Goal: Task Accomplishment & Management: Use online tool/utility

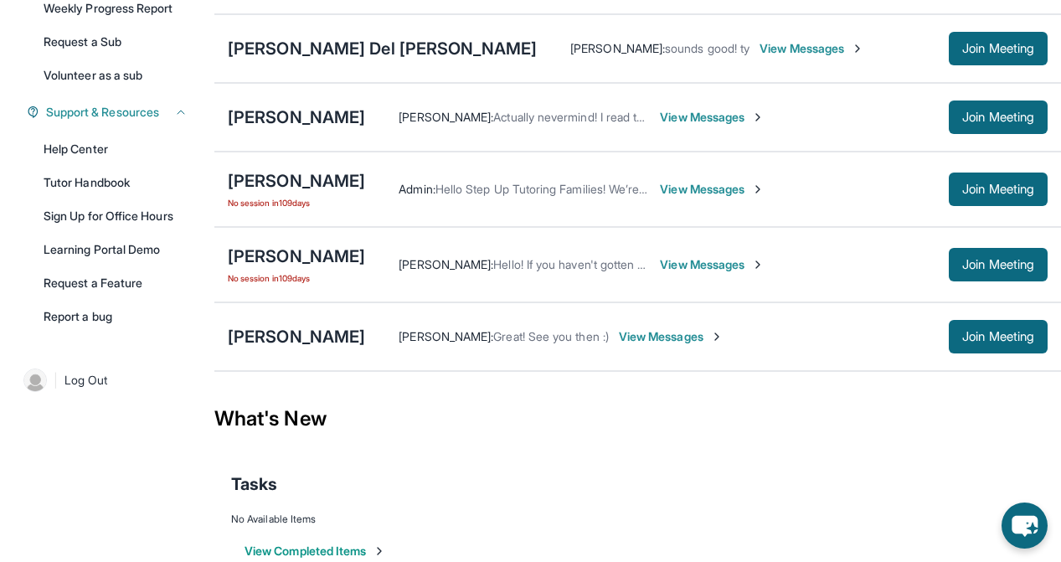
scroll to position [302, 0]
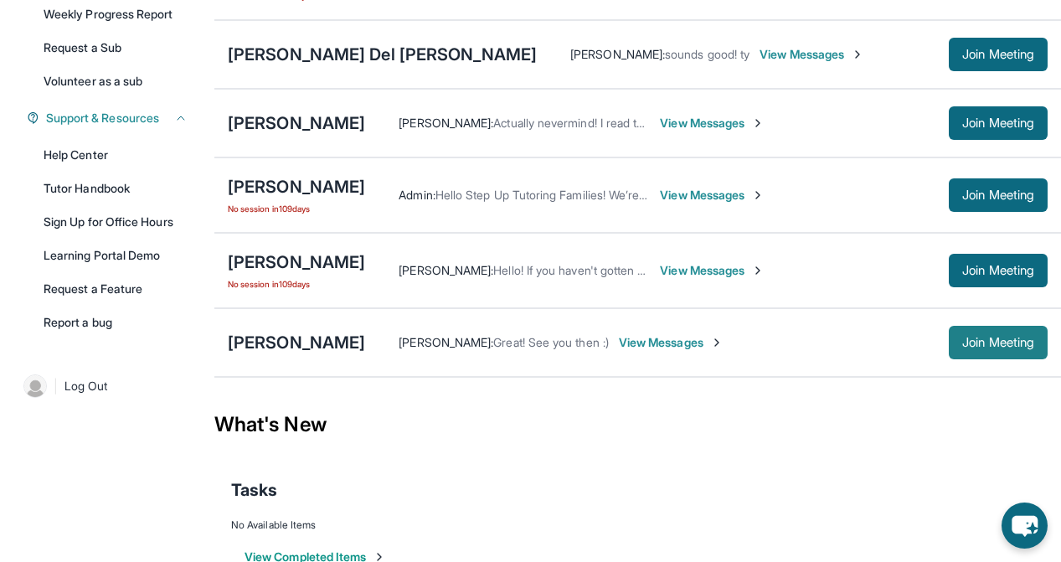
click at [983, 347] on span "Join Meeting" at bounding box center [998, 342] width 72 height 10
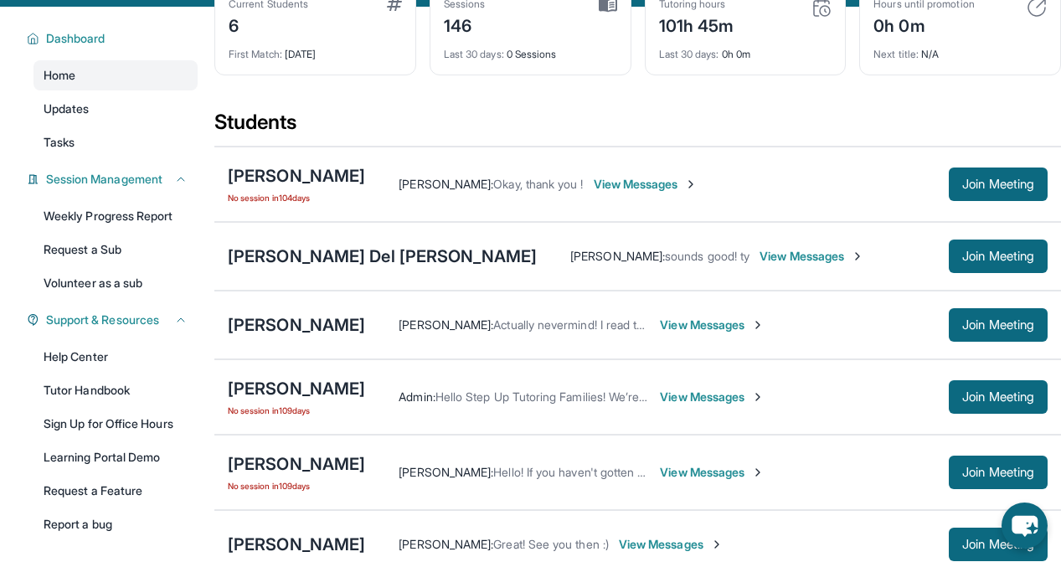
scroll to position [197, 0]
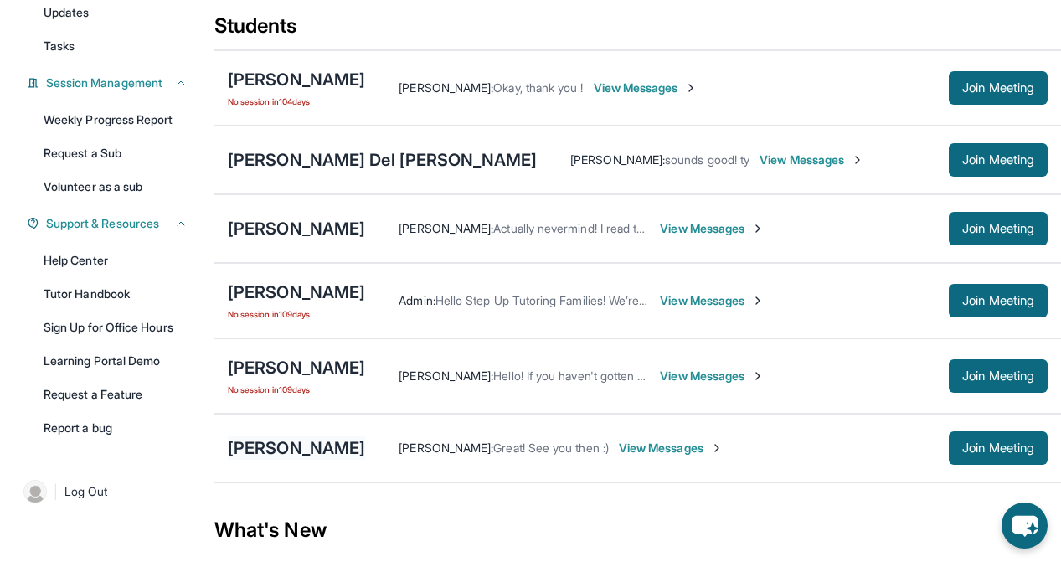
click at [318, 458] on div "[PERSON_NAME]" at bounding box center [296, 447] width 137 height 23
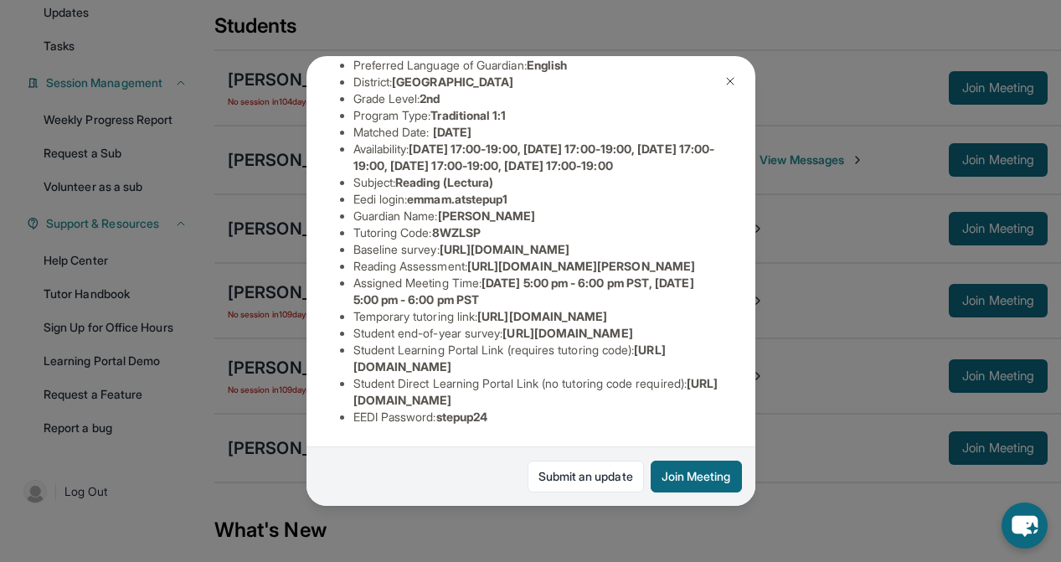
scroll to position [208, 0]
drag, startPoint x: 354, startPoint y: 229, endPoint x: 754, endPoint y: 257, distance: 401.3
click at [754, 257] on div "Emma Mendoza Guardian: Maricela Mendoza Student Information https://student-por…" at bounding box center [530, 281] width 1061 height 562
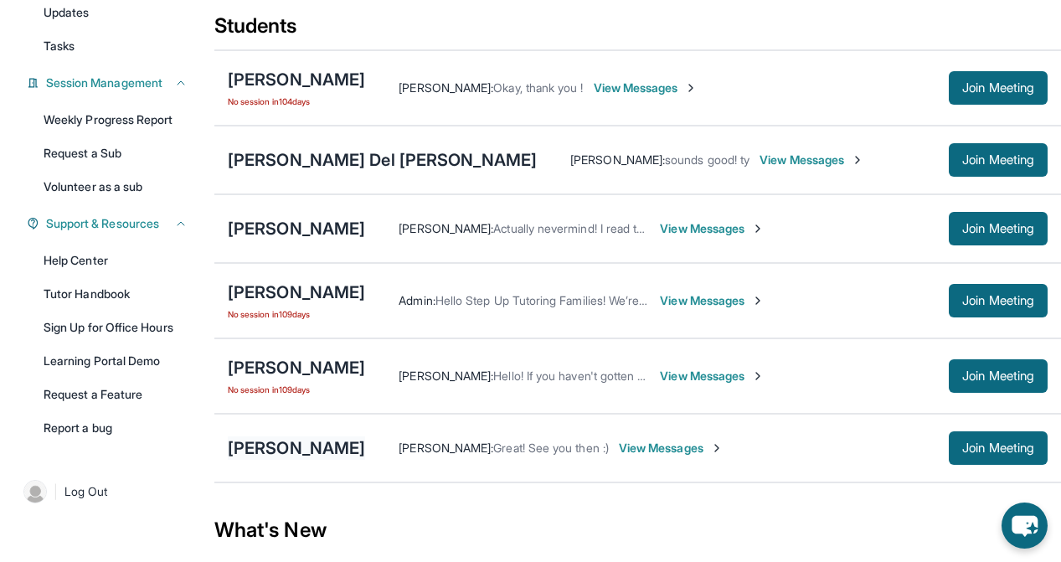
click at [317, 455] on div "[PERSON_NAME]" at bounding box center [296, 447] width 137 height 23
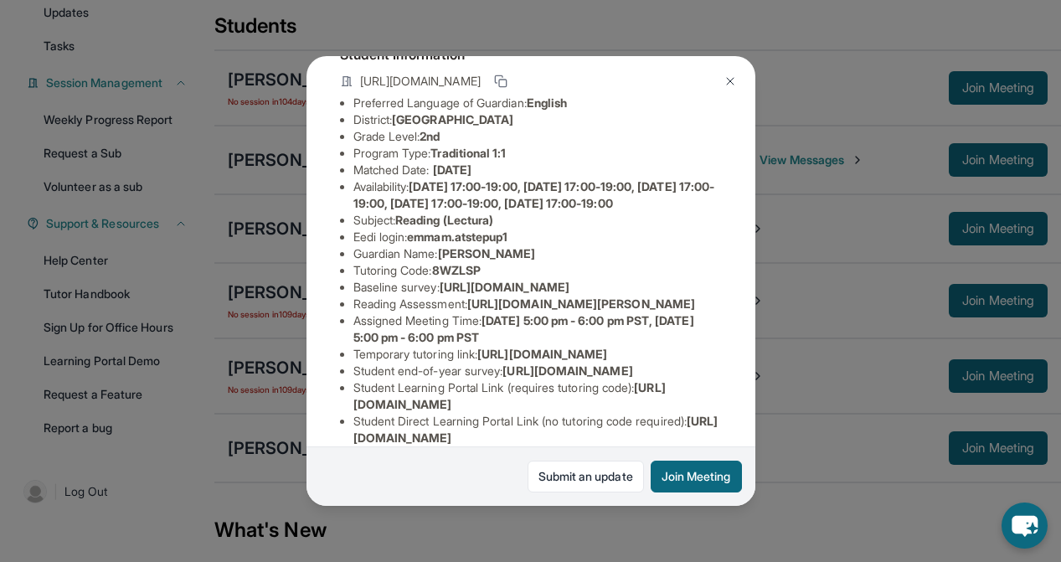
scroll to position [116, 524]
drag, startPoint x: 355, startPoint y: 320, endPoint x: 699, endPoint y: 352, distance: 345.6
click at [569, 294] on span "https://airtable.com/apprlfn8WjpjBUn2G/shrK0QR6AaNyG5psY?prefill_Type%20of%20Fo…" at bounding box center [505, 287] width 130 height 14
copy span "https://airtable.com/apprlfn8WjpjBUn2G/shrK0QR6AaNyG5psY?prefill_Type%20of%20Fo…"
click at [734, 80] on img at bounding box center [729, 81] width 13 height 13
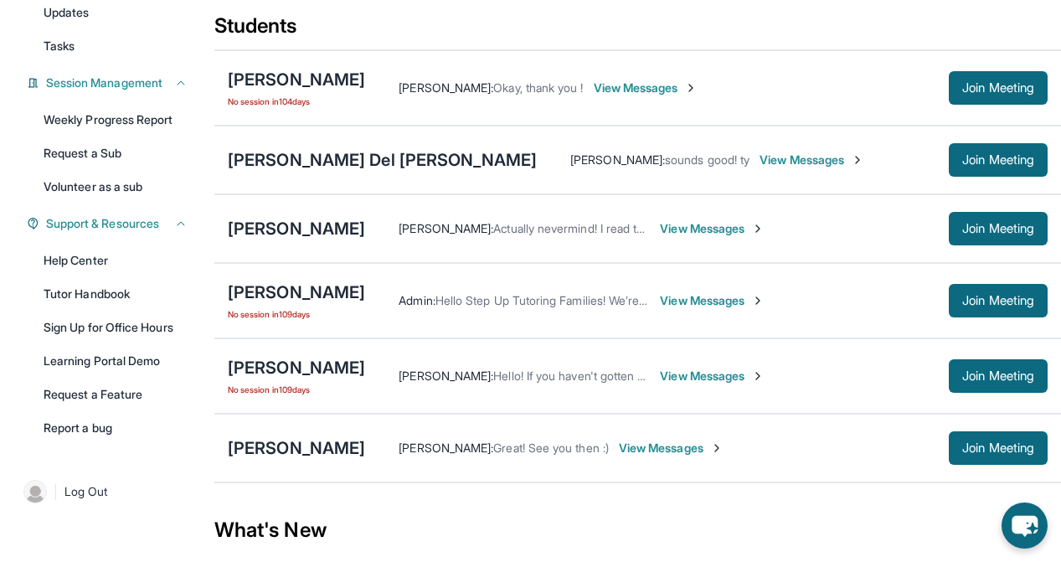
scroll to position [0, 0]
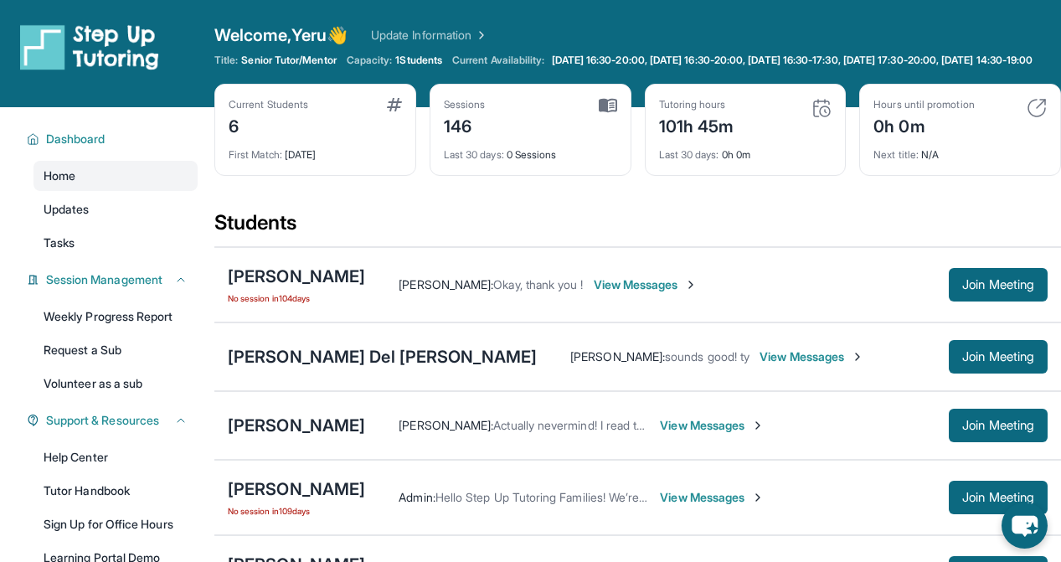
click at [740, 162] on div "Last 30 days : 0h 0m" at bounding box center [745, 149] width 173 height 23
